Goal: Task Accomplishment & Management: Manage account settings

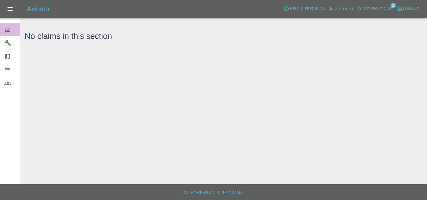
click at [10, 32] on icon at bounding box center [7, 30] width 7 height 7
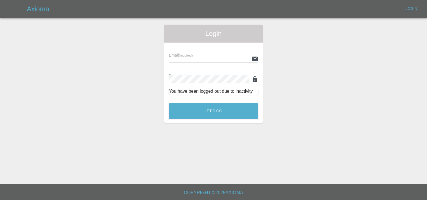
type input "[EMAIL_ADDRESS][DOMAIN_NAME]"
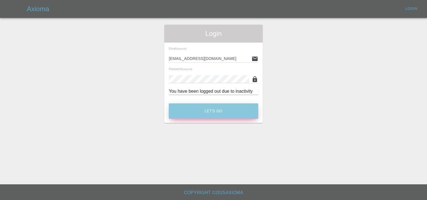
click at [213, 107] on button "Let's Go" at bounding box center [213, 110] width 89 height 15
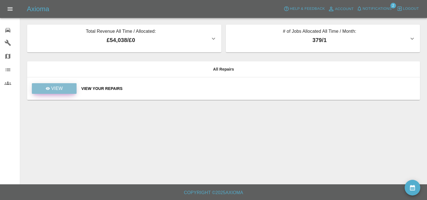
click at [60, 85] on p "View" at bounding box center [57, 88] width 12 height 7
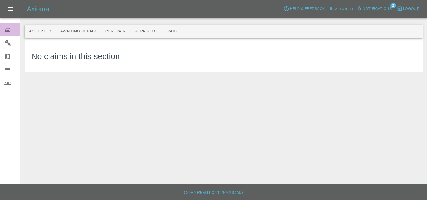
click at [8, 29] on icon at bounding box center [7, 30] width 7 height 7
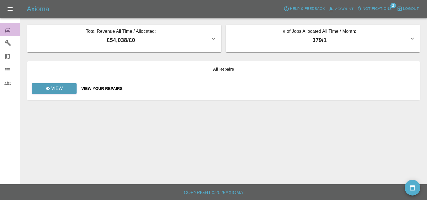
click at [6, 28] on icon at bounding box center [7, 30] width 5 height 4
